Goal: Navigation & Orientation: Find specific page/section

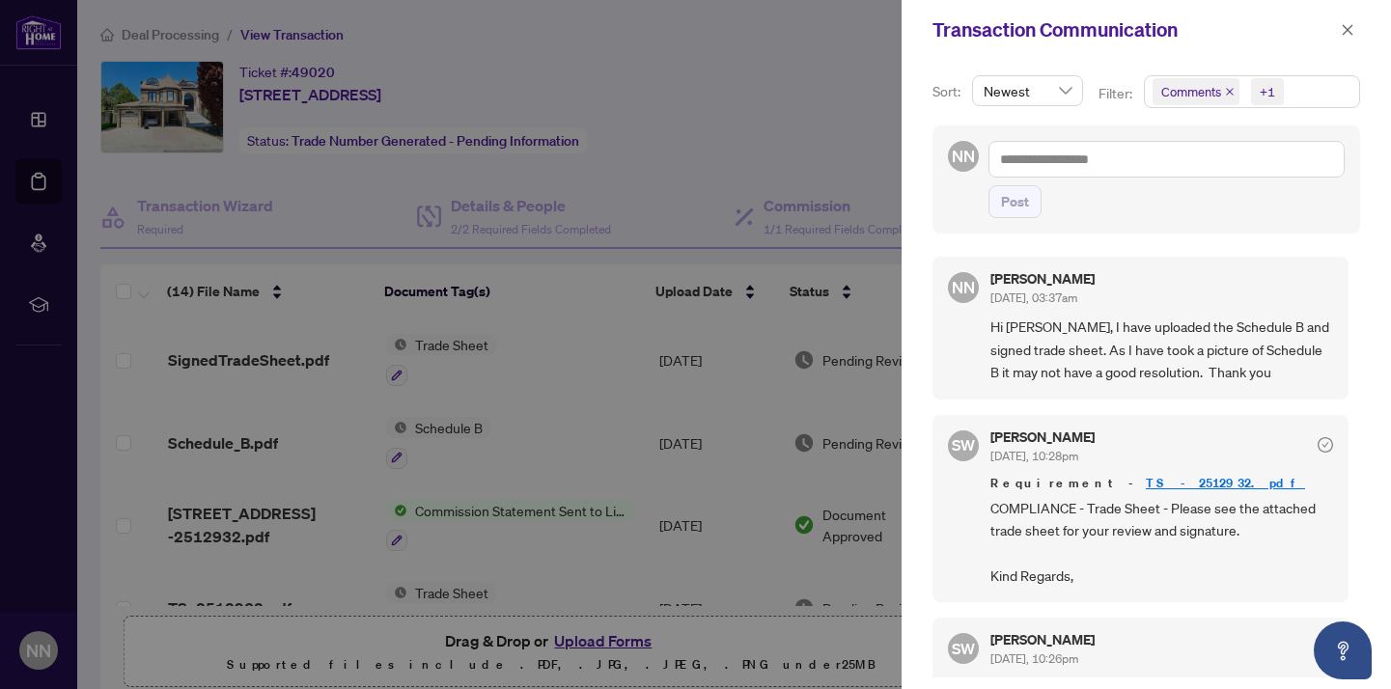
click at [838, 54] on div at bounding box center [695, 344] width 1391 height 689
click at [1345, 32] on icon "close" at bounding box center [1348, 29] width 11 height 11
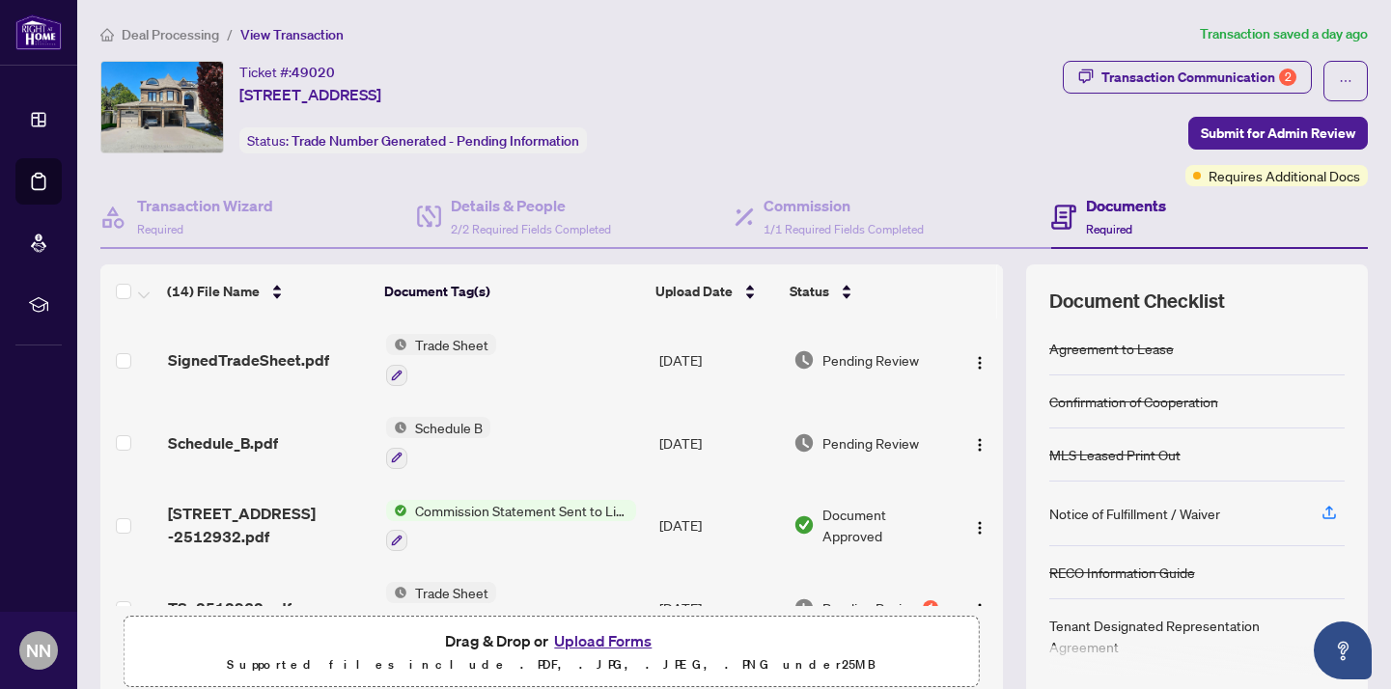
click at [701, 47] on div "Deal Processing / View Transaction Transaction saved a day ago Ticket #: 49020 …" at bounding box center [734, 419] width 1283 height 792
click at [954, 82] on div "Ticket #: 49020 231 Shaftsbury Ave, Richmond Hill, Ontario L4C 0E8, Canada Stat…" at bounding box center [577, 107] width 955 height 93
